Goal: Find specific page/section: Find specific page/section

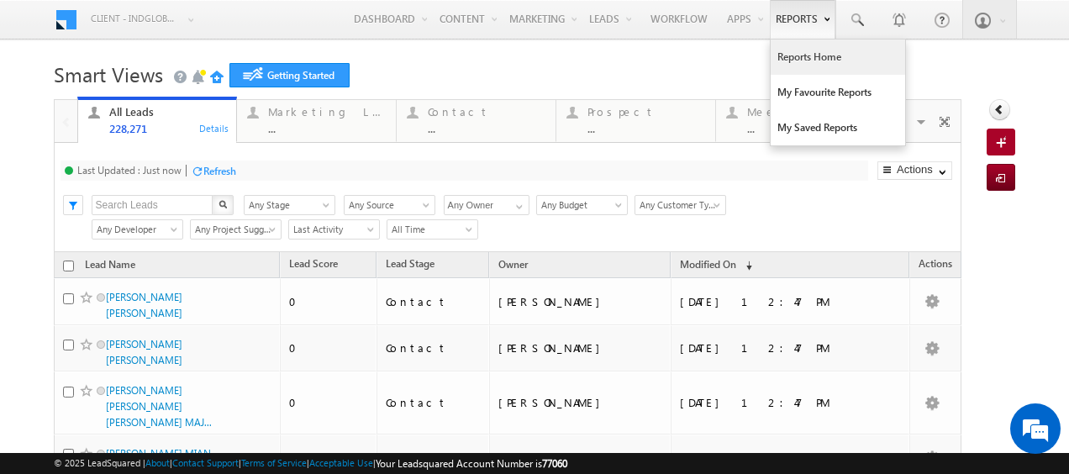
click at [790, 66] on link "Reports Home" at bounding box center [838, 57] width 134 height 35
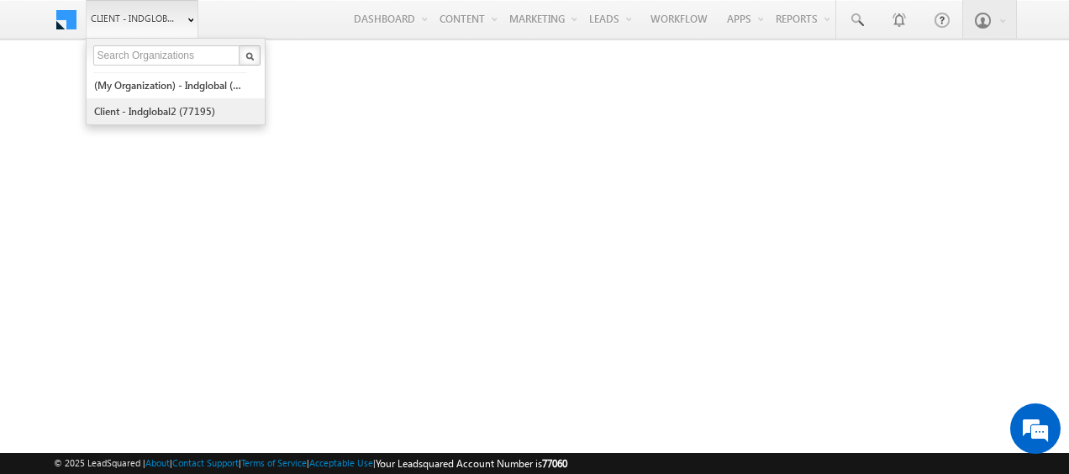
click at [164, 99] on link "Client - indglobal2 (77195)" at bounding box center [170, 111] width 154 height 26
